Goal: Information Seeking & Learning: Find specific fact

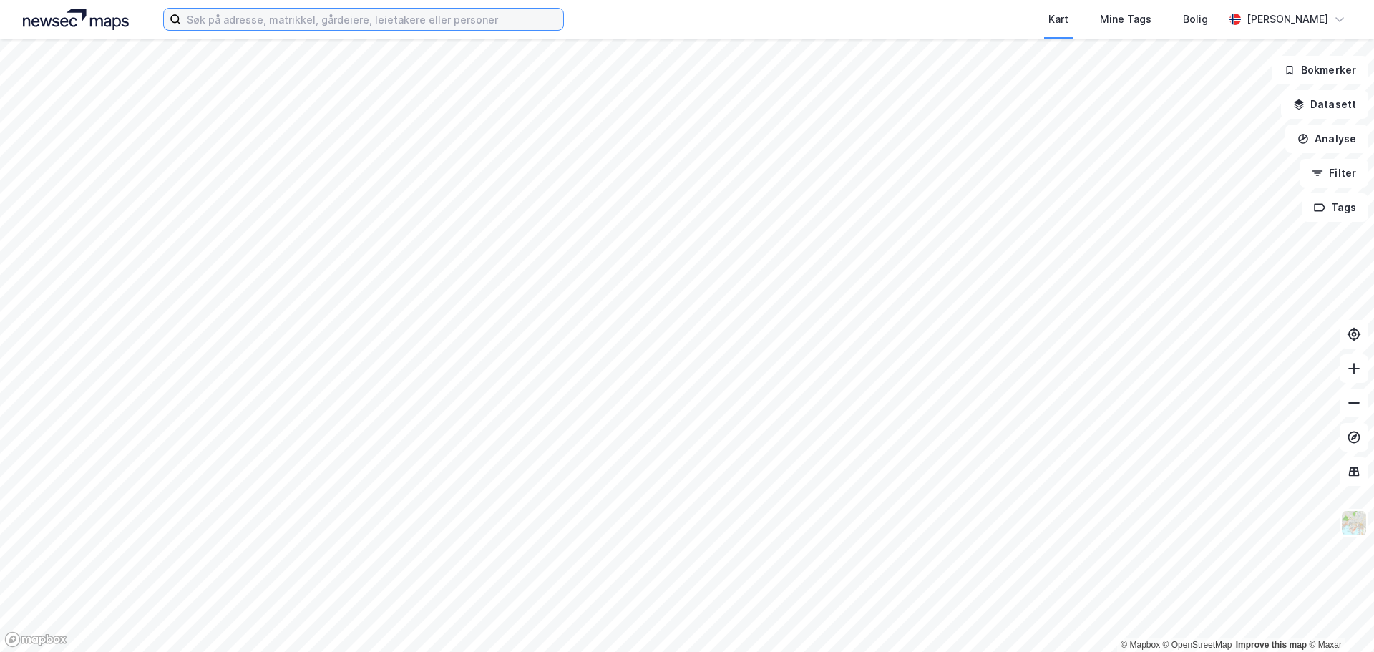
click at [379, 21] on input at bounding box center [372, 19] width 382 height 21
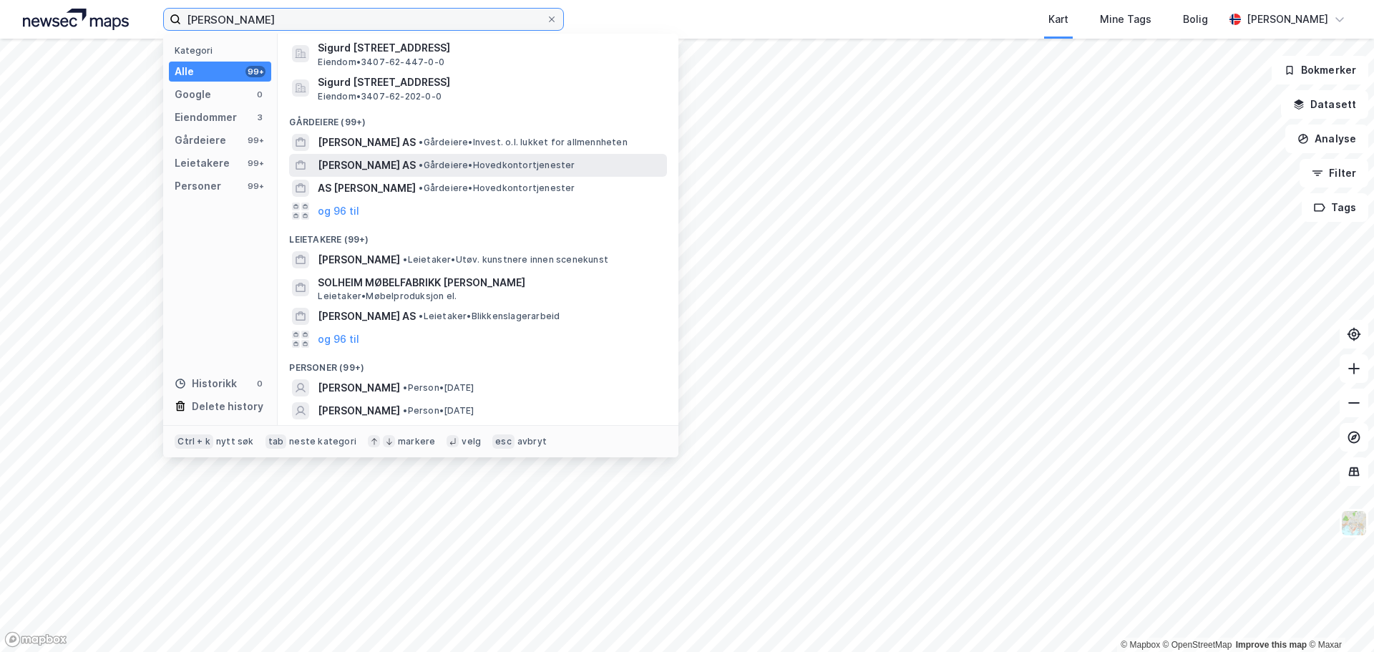
scroll to position [100, 0]
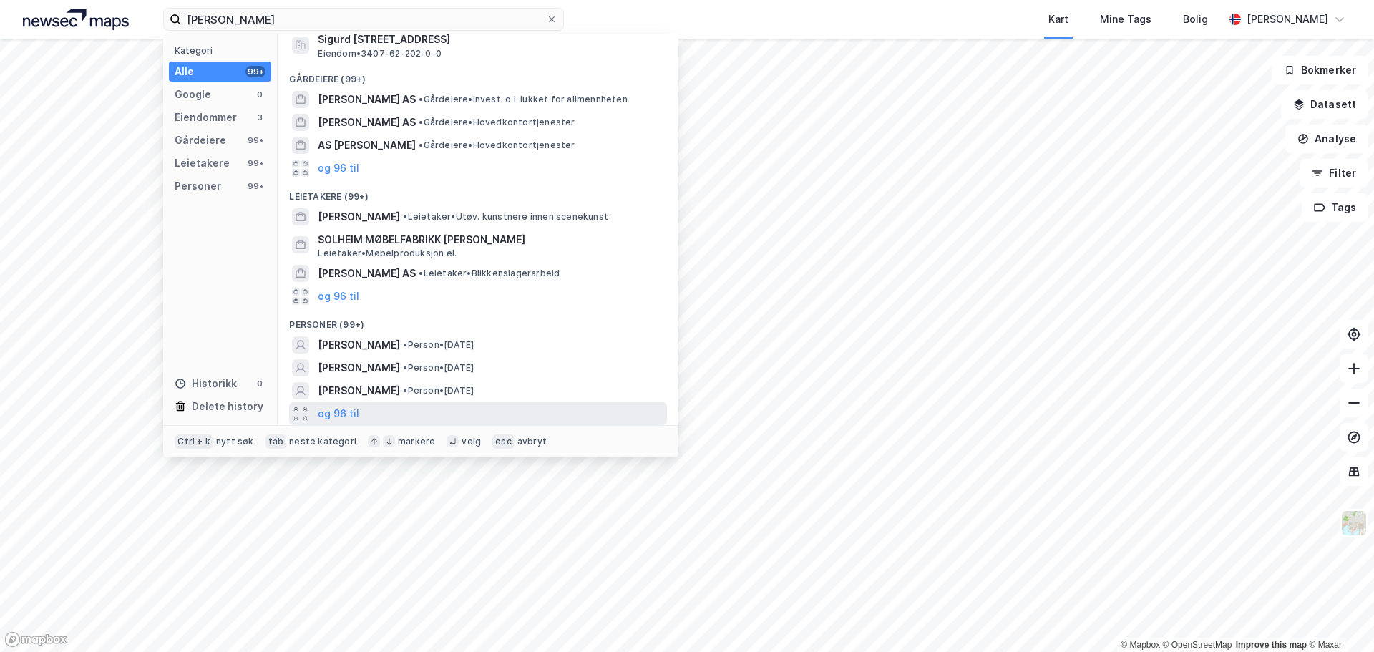
click at [369, 404] on div "og 96 til" at bounding box center [478, 413] width 378 height 23
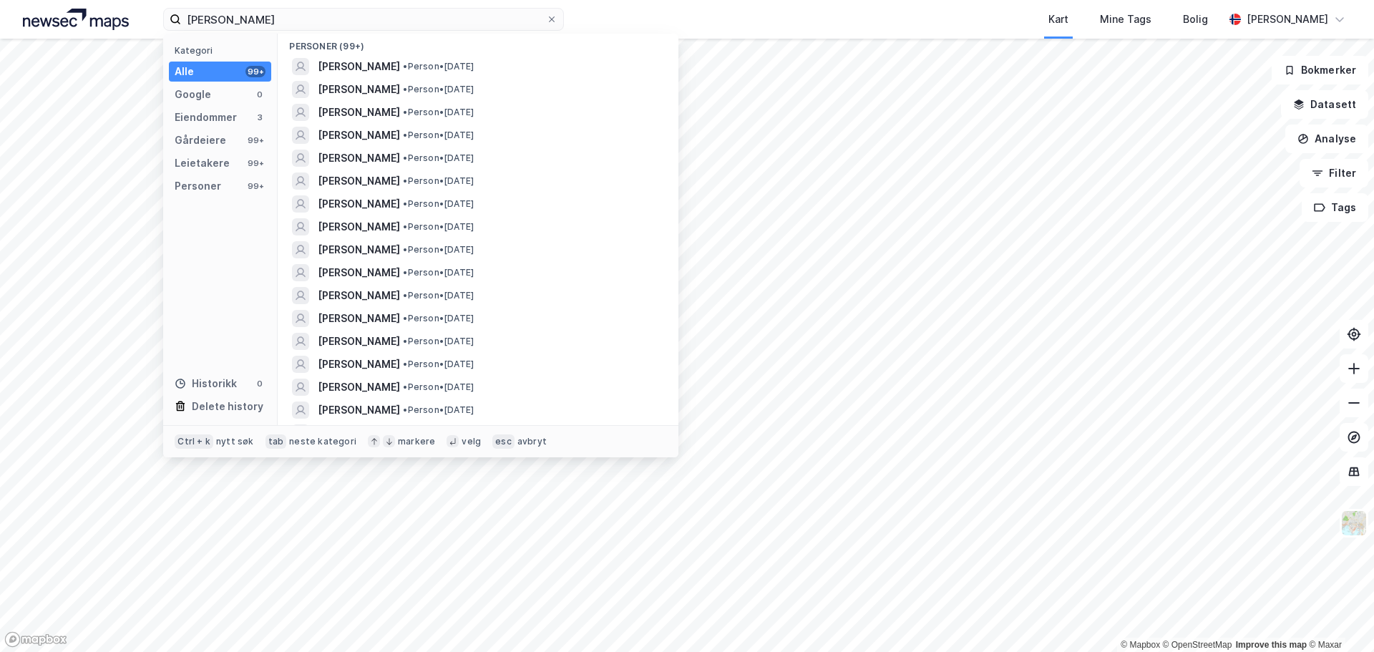
scroll to position [386, 0]
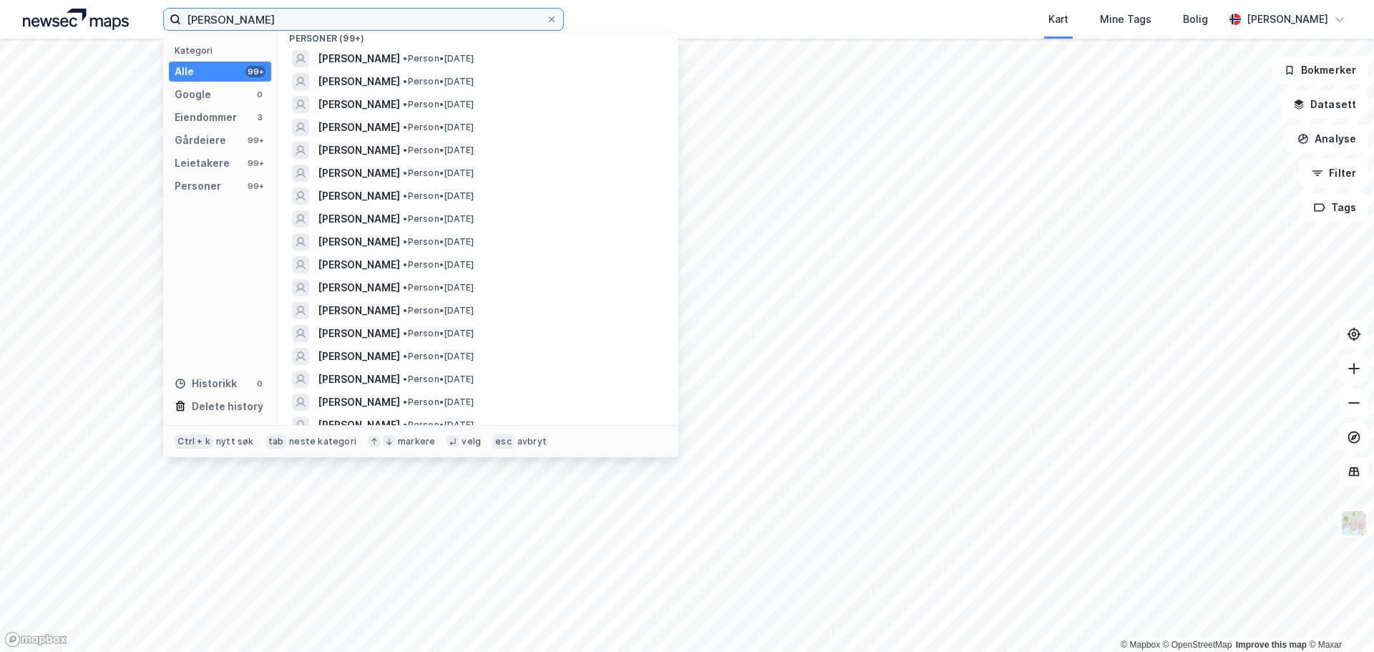
drag, startPoint x: 284, startPoint y: 16, endPoint x: 162, endPoint y: 14, distance: 122.4
click at [162, 14] on div "[PERSON_NAME] Kategori Alle 99+ Google 0 Eiendommer 3 Gårdeiere 99+ Leietakere …" at bounding box center [687, 19] width 1374 height 39
paste input "[PERSON_NAME]"
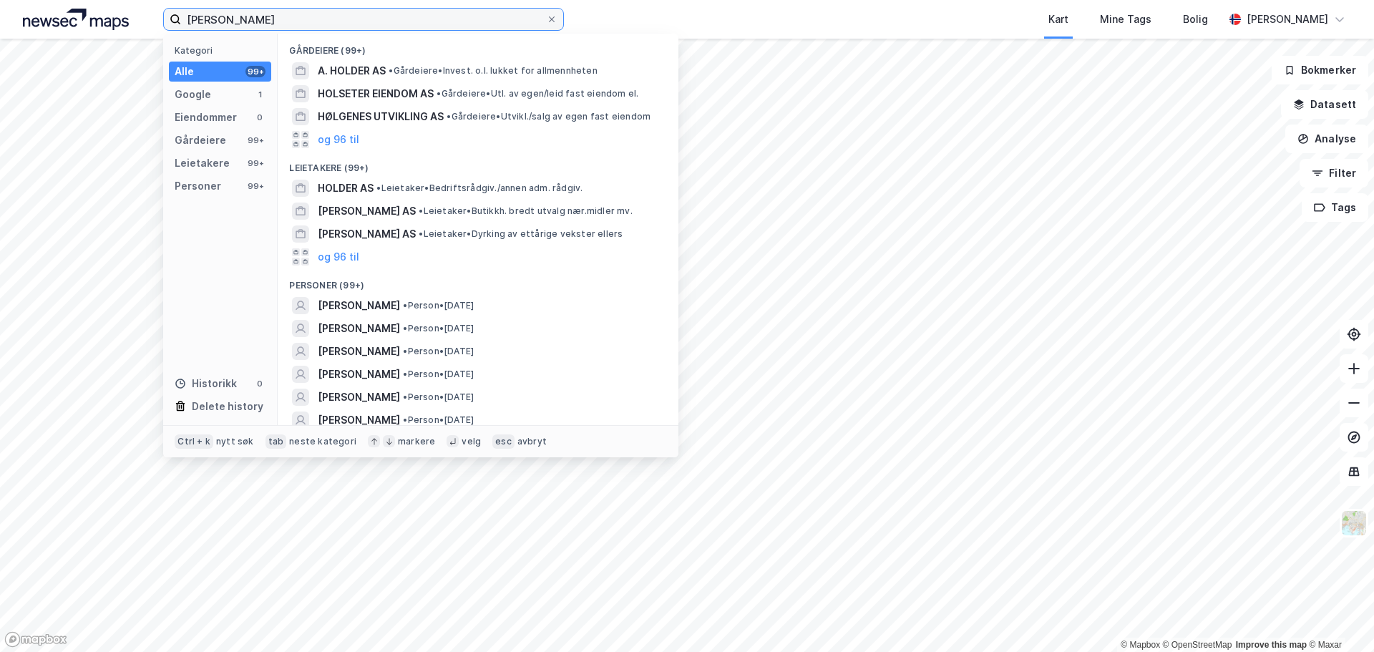
scroll to position [72, 0]
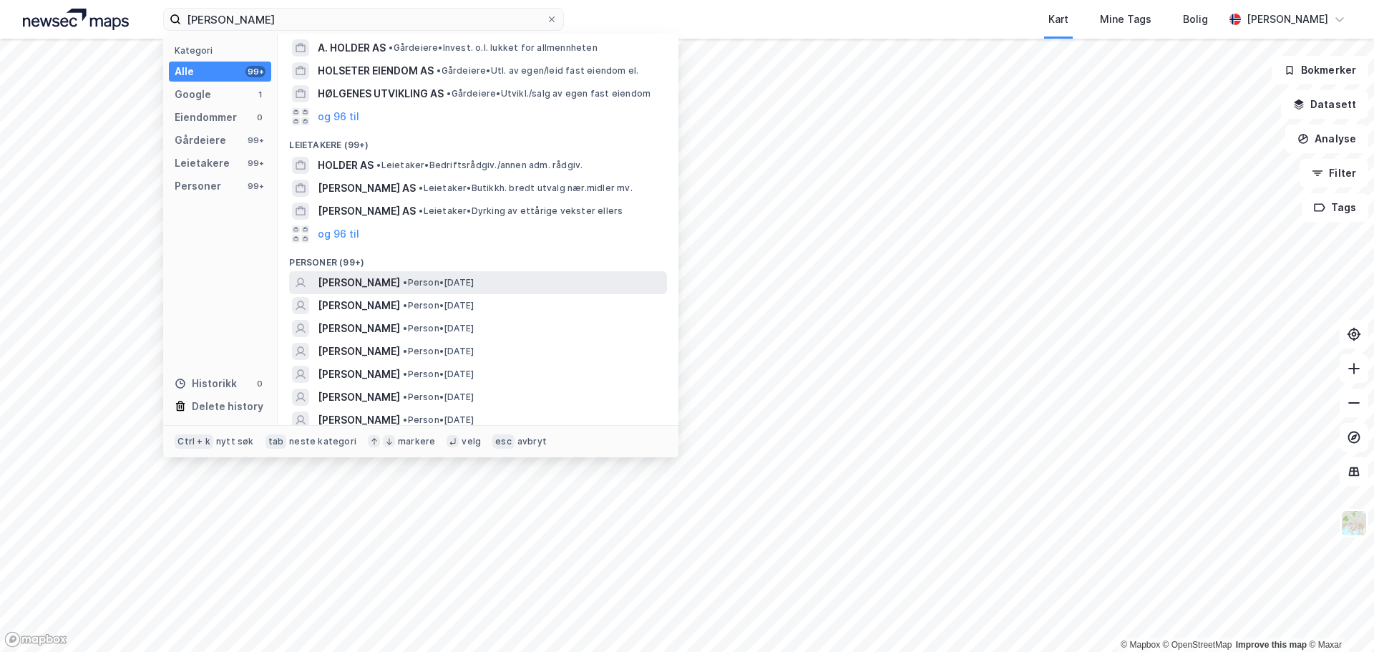
click at [453, 292] on div "[PERSON_NAME] • Person • [DATE]" at bounding box center [478, 282] width 378 height 23
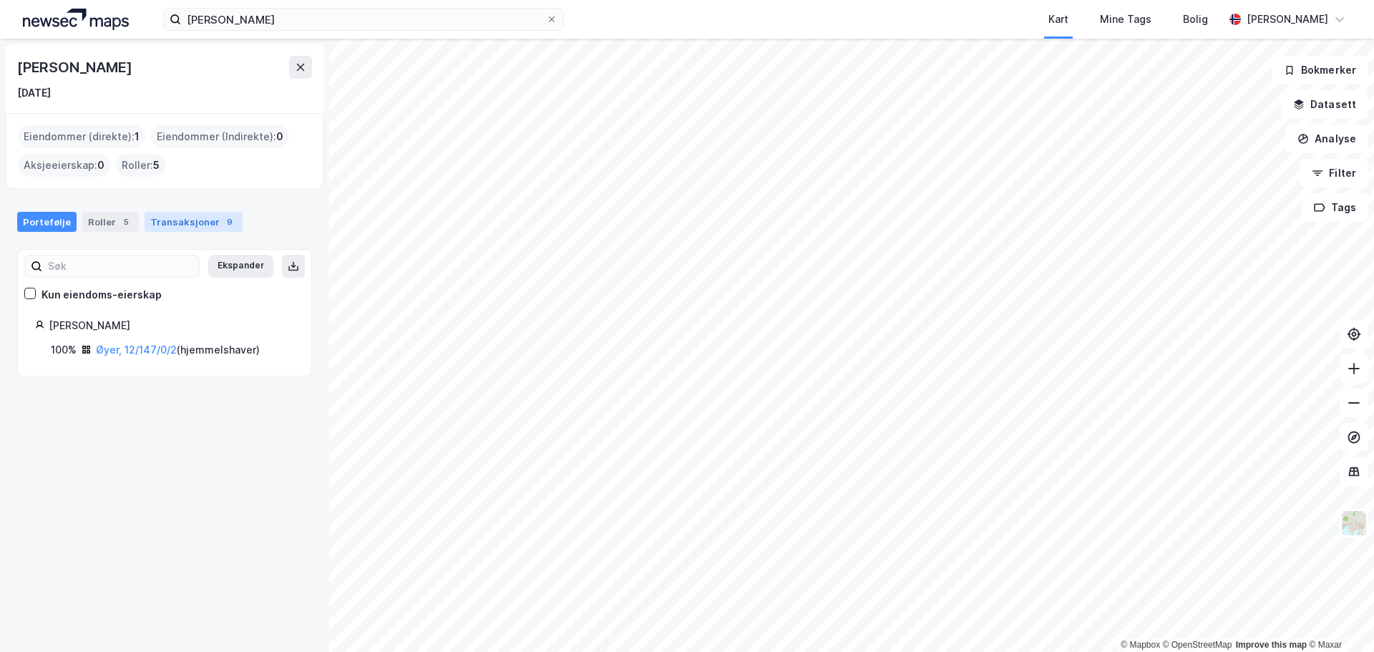
click at [188, 223] on div "Transaksjoner 9" at bounding box center [194, 222] width 98 height 20
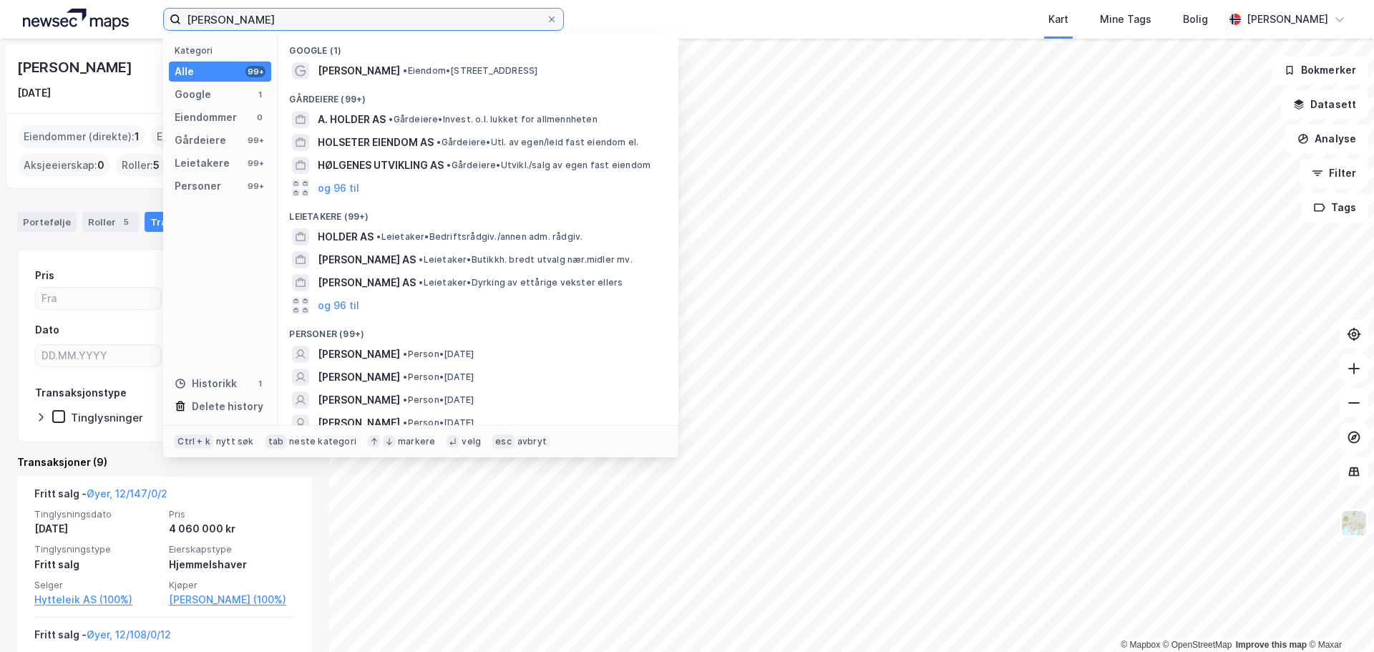
drag, startPoint x: 331, startPoint y: 18, endPoint x: 180, endPoint y: 23, distance: 151.8
click at [180, 23] on label "[PERSON_NAME]" at bounding box center [363, 19] width 401 height 23
paste input "[PERSON_NAME]"
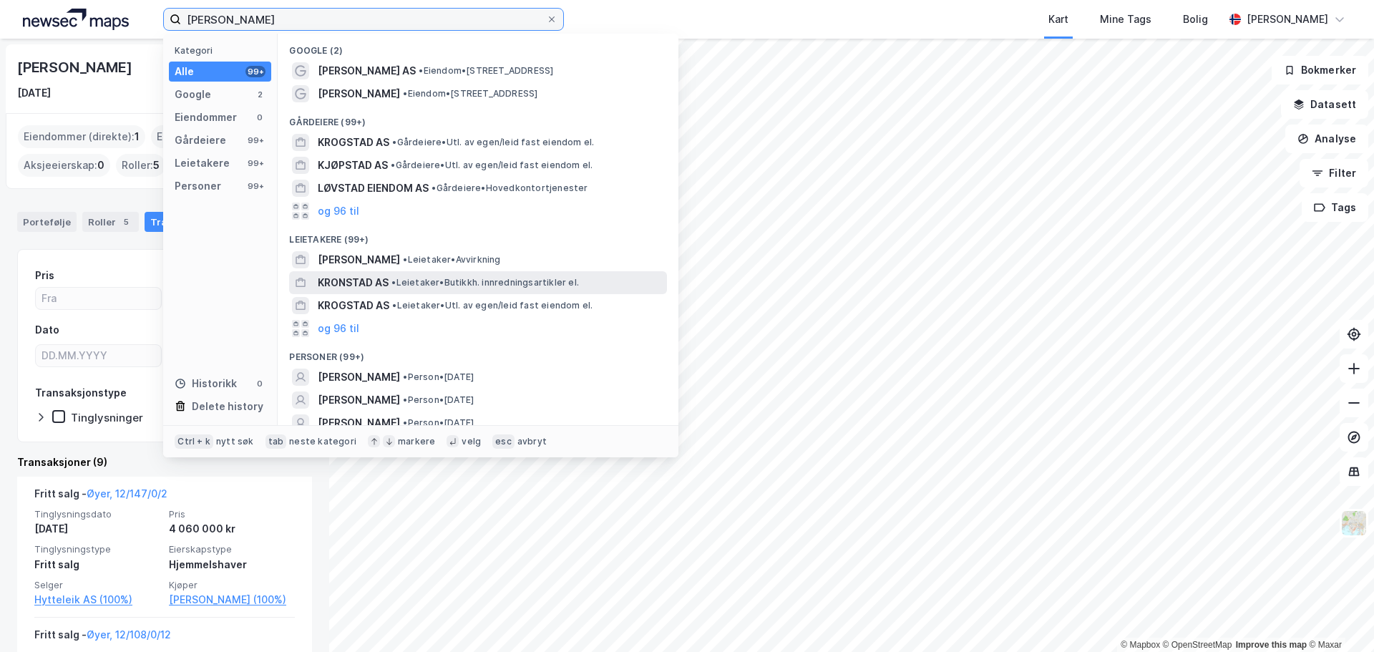
scroll to position [72, 0]
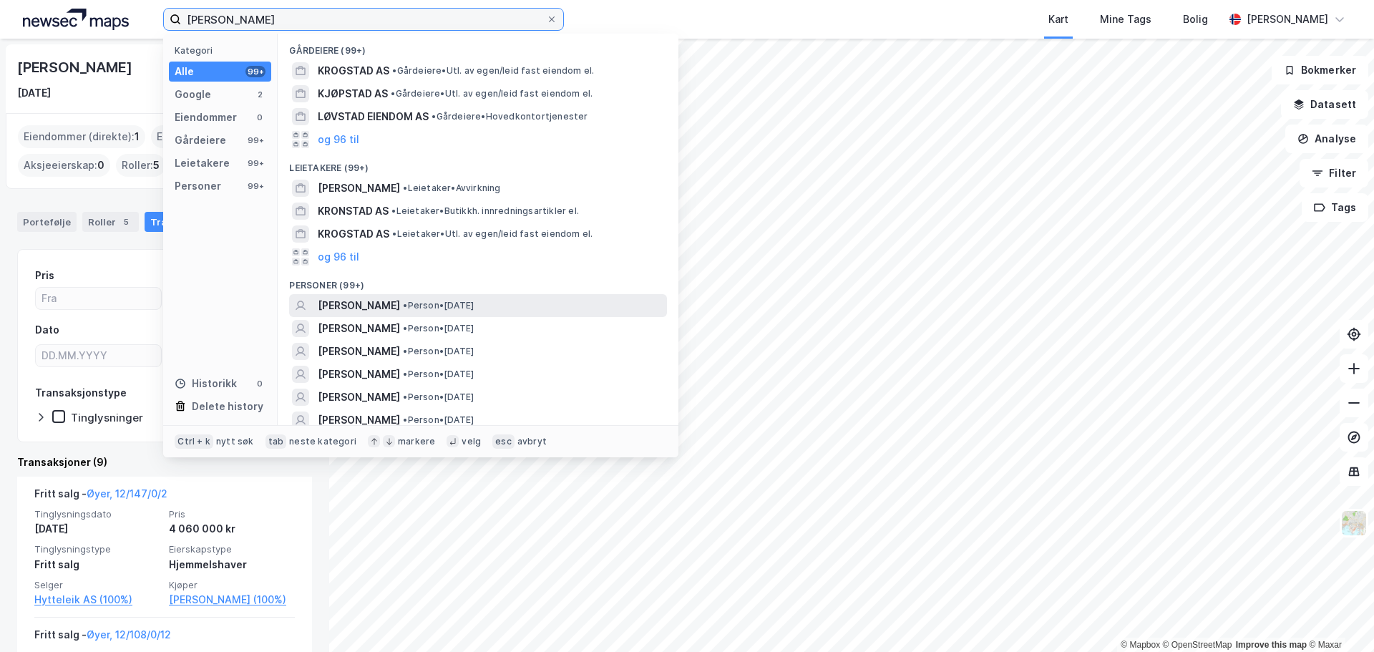
type input "[PERSON_NAME]"
click at [407, 307] on span "•" at bounding box center [405, 305] width 4 height 11
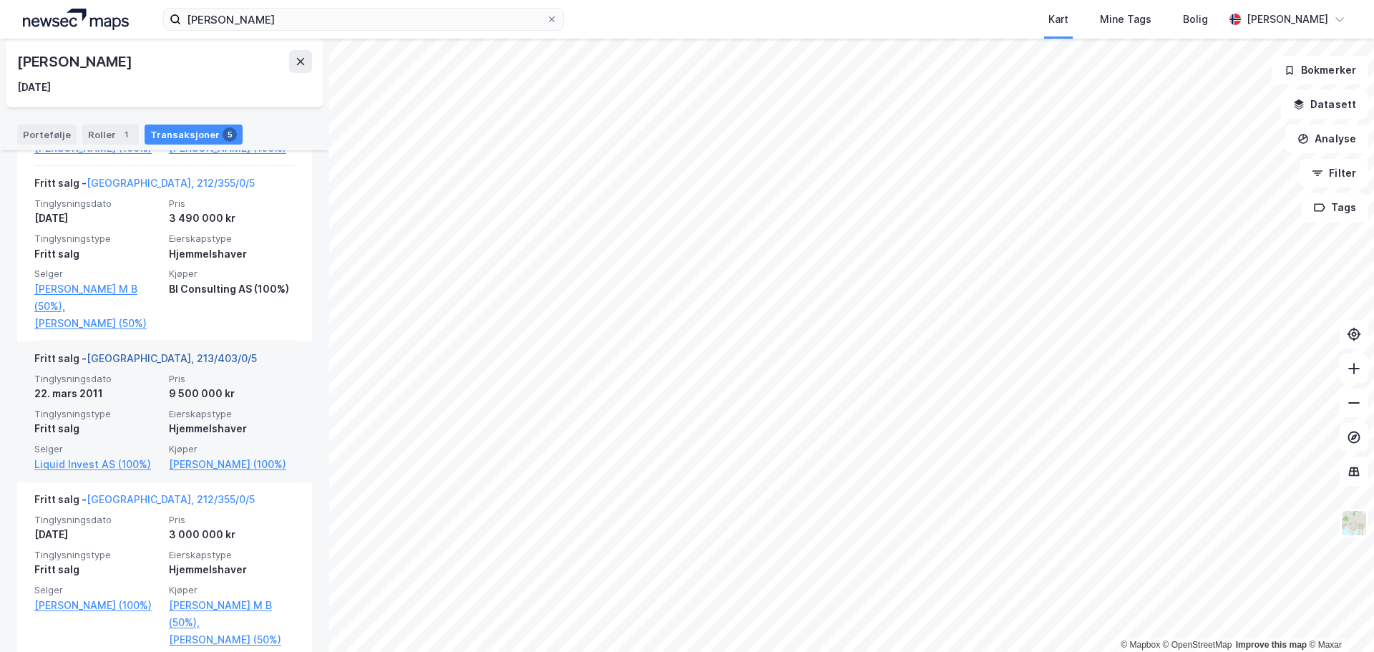
scroll to position [683, 0]
